Goal: Task Accomplishment & Management: Manage account settings

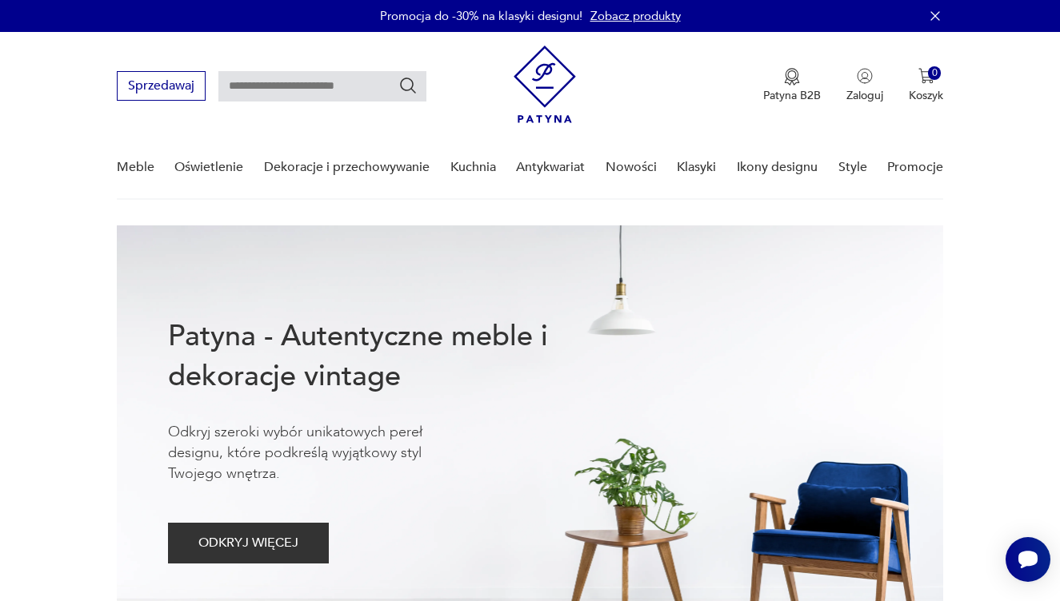
click at [604, 14] on link "Zobacz produkty" at bounding box center [635, 16] width 90 height 16
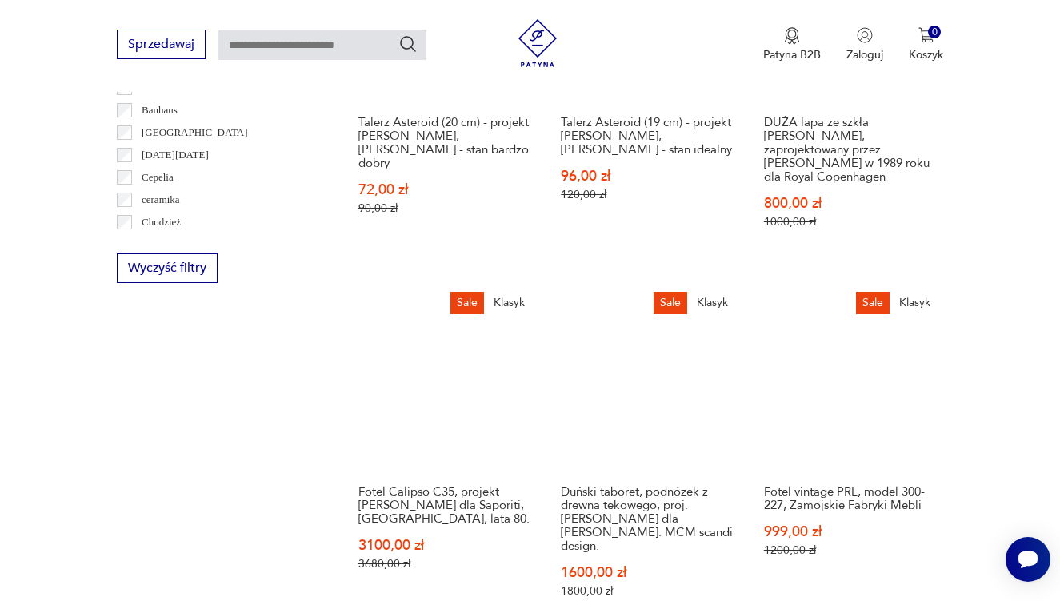
scroll to position [19, 0]
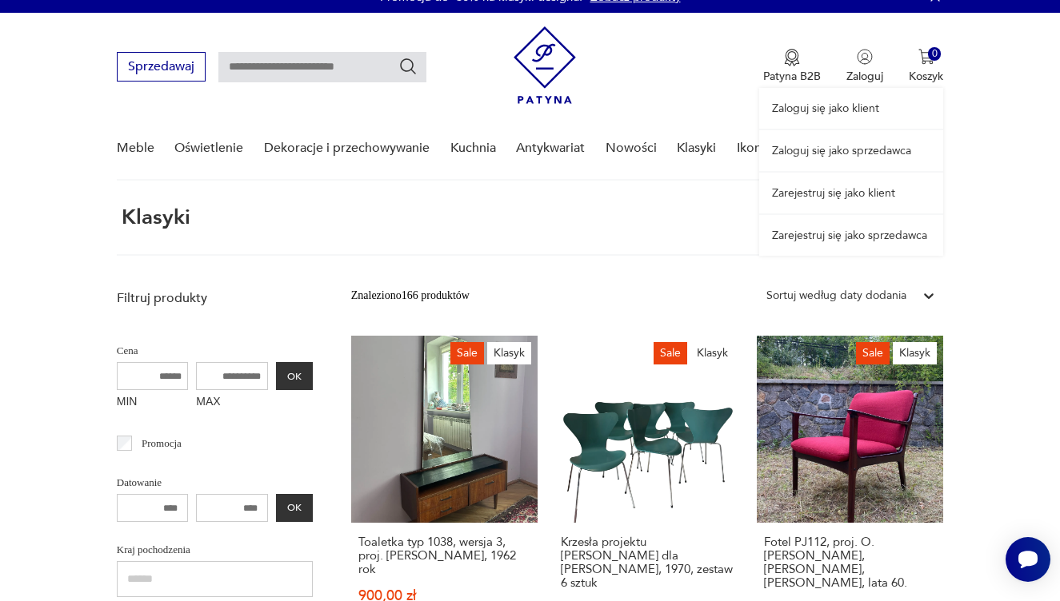
click at [846, 150] on link "Zaloguj się jako sprzedawca" at bounding box center [851, 150] width 184 height 41
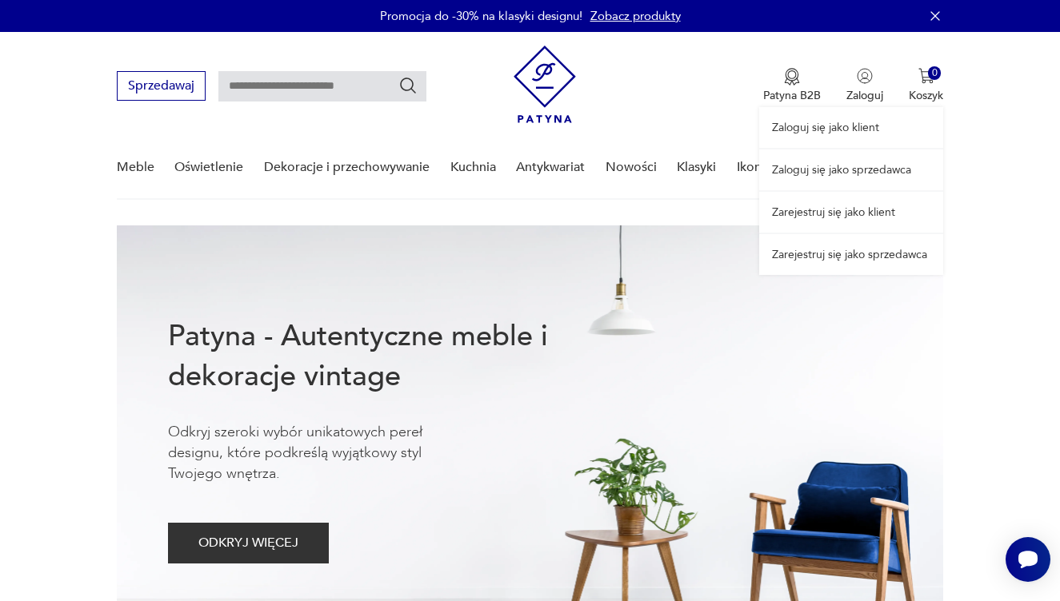
click at [855, 166] on link "Zaloguj się jako sprzedawca" at bounding box center [851, 170] width 184 height 41
click at [826, 175] on link "Zaloguj się jako sprzedawca" at bounding box center [851, 170] width 184 height 41
